Goal: Information Seeking & Learning: Learn about a topic

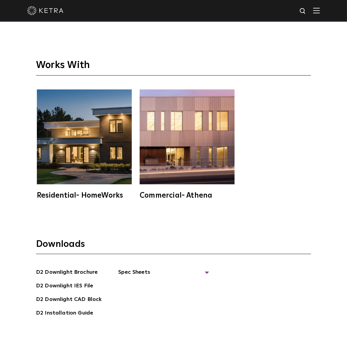
scroll to position [1704, 0]
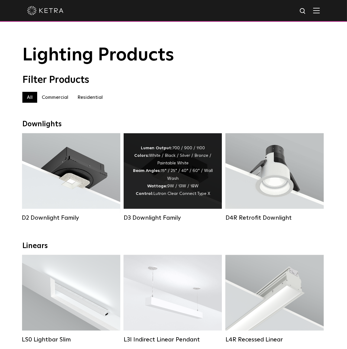
click at [160, 179] on div "Lumen Output: 700 / 900 / 1100 Colors: White / Black / Silver / Bronze / Painta…" at bounding box center [173, 171] width 80 height 53
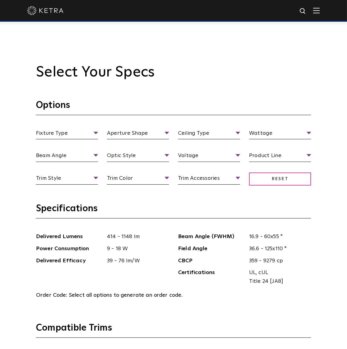
scroll to position [605, 0]
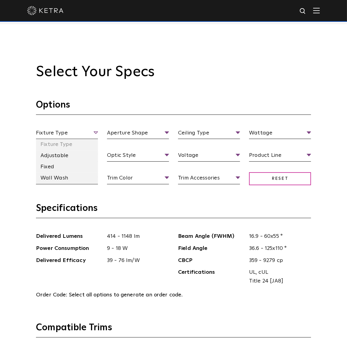
click at [94, 133] on span "Fixture Type" at bounding box center [67, 134] width 62 height 11
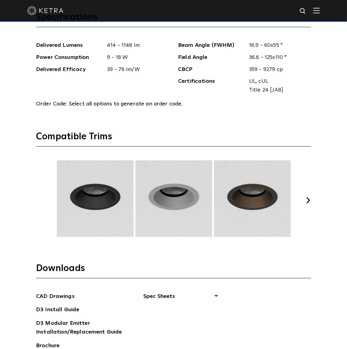
scroll to position [797, 0]
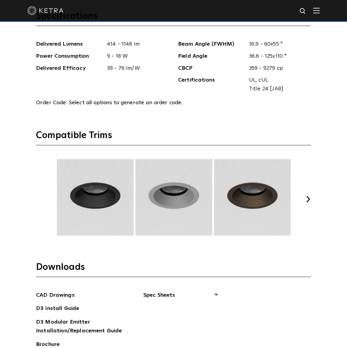
click at [309, 199] on button "Next" at bounding box center [308, 199] width 6 height 6
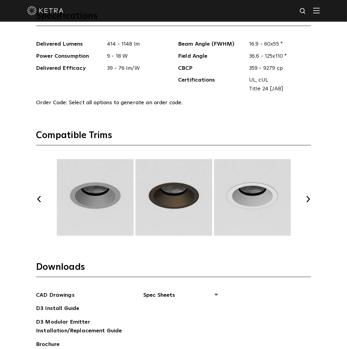
click at [309, 199] on button "Next" at bounding box center [308, 199] width 6 height 6
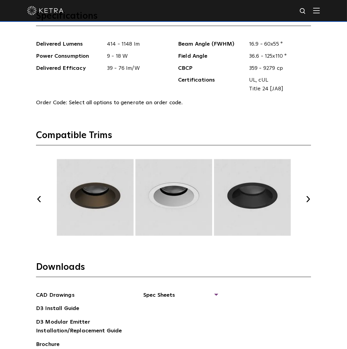
click at [309, 198] on button "Next" at bounding box center [308, 199] width 6 height 6
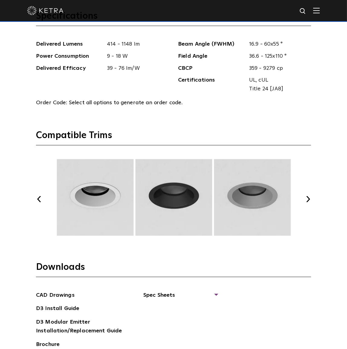
click at [309, 198] on button "Next" at bounding box center [308, 199] width 6 height 6
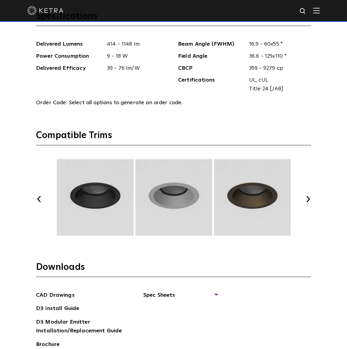
click at [309, 198] on button "Next" at bounding box center [308, 199] width 6 height 6
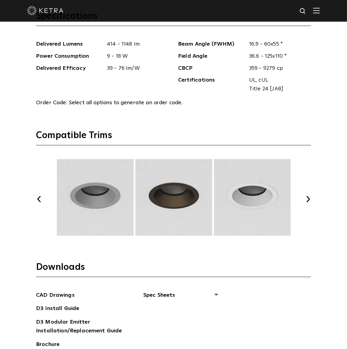
click at [309, 198] on button "Next" at bounding box center [308, 199] width 6 height 6
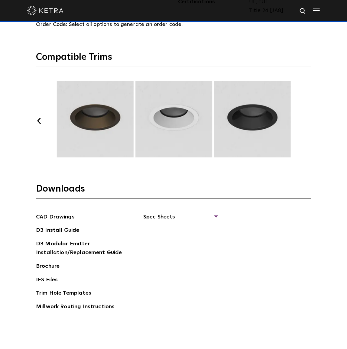
scroll to position [879, 0]
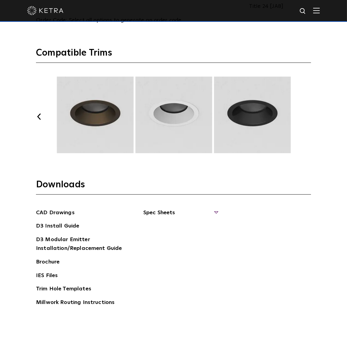
click at [167, 212] on span "Spec Sheets" at bounding box center [180, 215] width 74 height 13
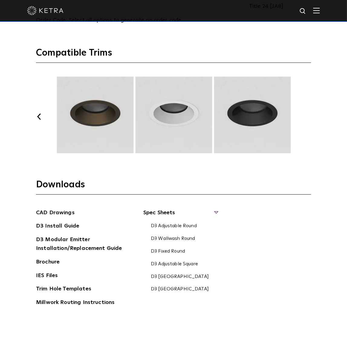
click at [260, 206] on section "Downloads CAD Drawings D3 Install Guide D3 Modular Emitter Installation/Replace…" at bounding box center [173, 248] width 275 height 139
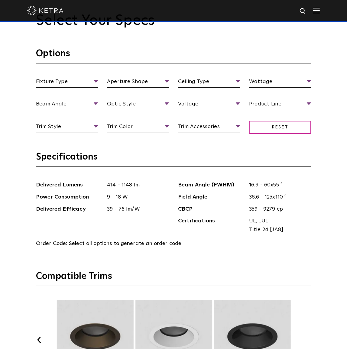
scroll to position [605, 0]
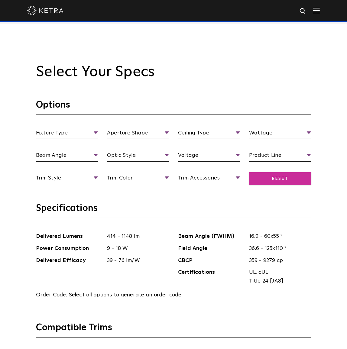
click at [280, 180] on span "Reset" at bounding box center [280, 178] width 62 height 13
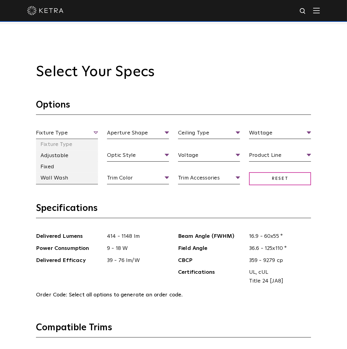
click at [96, 131] on span "Fixture Type" at bounding box center [67, 134] width 62 height 11
click at [96, 133] on span "Fixture Type" at bounding box center [67, 134] width 62 height 11
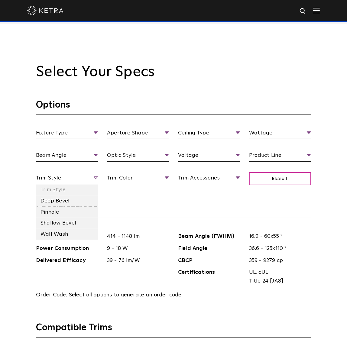
click at [97, 176] on span "Trim Style" at bounding box center [67, 179] width 62 height 11
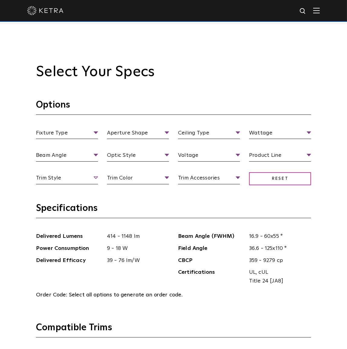
click at [96, 176] on span "Trim Style" at bounding box center [67, 179] width 62 height 11
click at [99, 177] on ul "Trim Style Trim Style Deep Bevel Pinhole Shallow Bevel Wall Wash" at bounding box center [66, 179] width 71 height 11
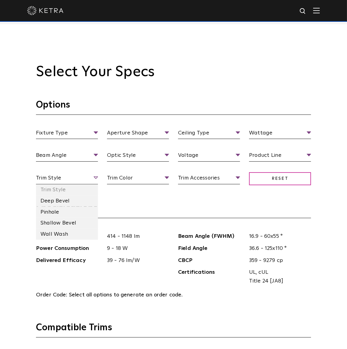
click at [96, 177] on span "Trim Style" at bounding box center [67, 179] width 62 height 11
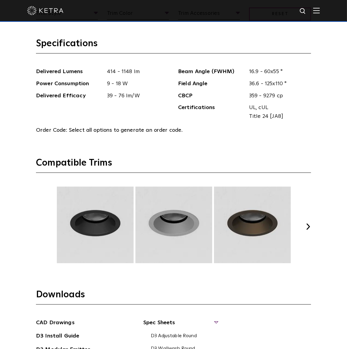
scroll to position [907, 0]
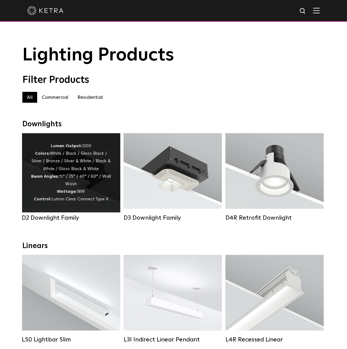
click at [76, 182] on div "Lumen Output: 1200 Colors: White / Black / Gloss Black / Silver / Bronze / Silv…" at bounding box center [71, 172] width 80 height 61
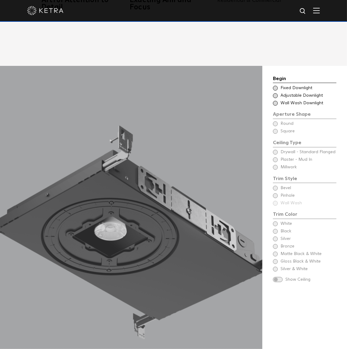
scroll to position [577, 0]
